Goal: Obtain resource: Download file/media

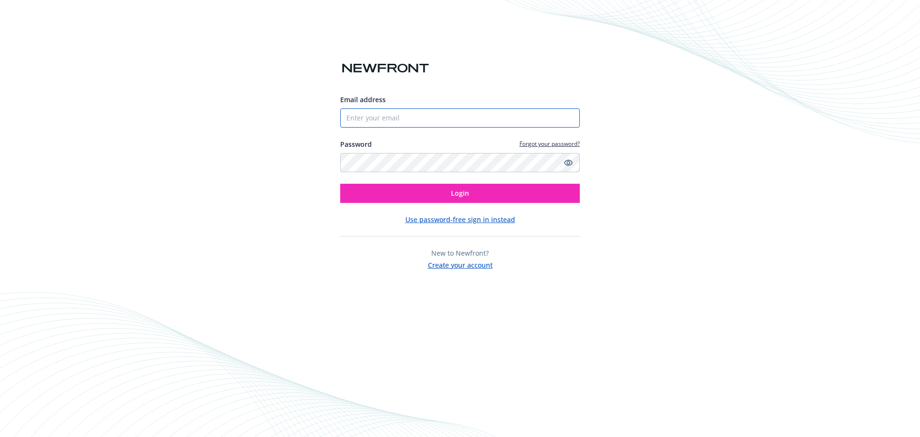
click at [400, 117] on input "Email address" at bounding box center [460, 117] width 240 height 19
type input "[PERSON_NAME][EMAIL_ADDRESS][PERSON_NAME][DOMAIN_NAME]"
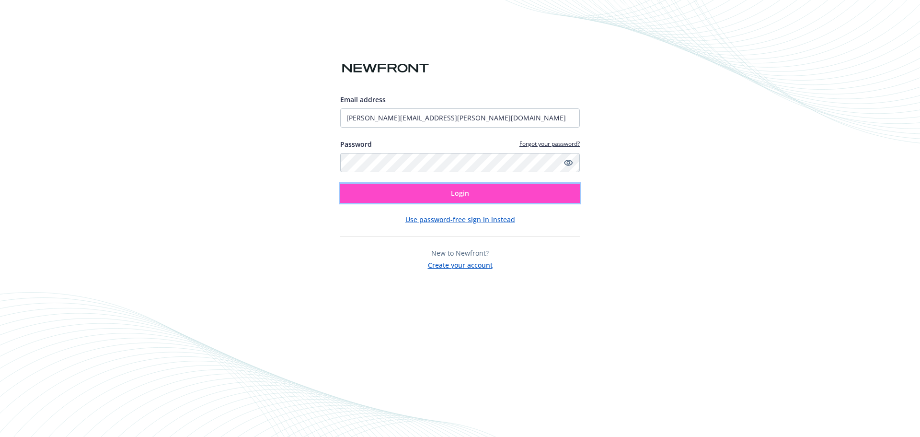
click at [429, 187] on button "Login" at bounding box center [460, 193] width 240 height 19
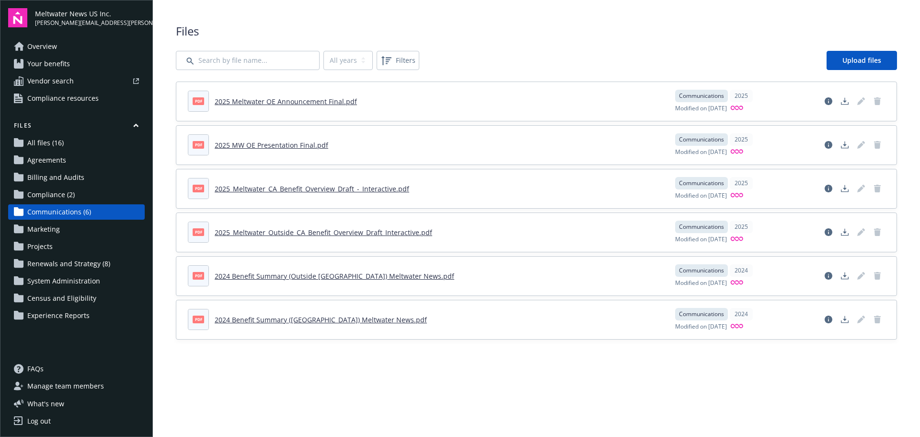
click at [324, 102] on link "2025 Meltwater OE Announcement Final.pdf" at bounding box center [286, 101] width 142 height 9
